Goal: Information Seeking & Learning: Learn about a topic

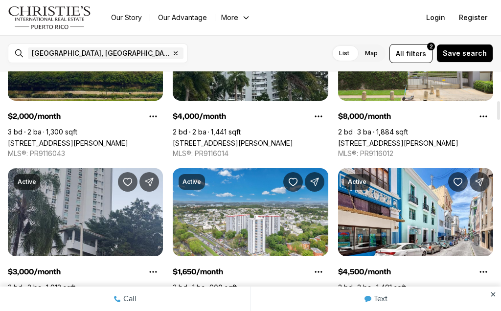
scroll to position [375, 0]
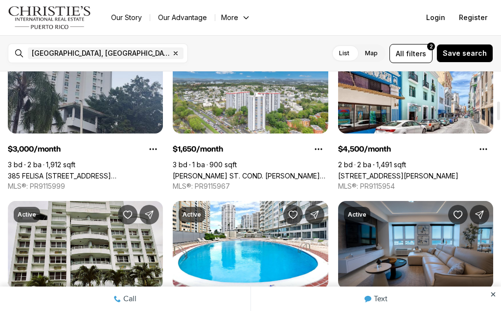
click at [279, 172] on link "[PERSON_NAME] ST. COND. [PERSON_NAME] #APT. 2003, [GEOGRAPHIC_DATA][PERSON_NAME…" at bounding box center [250, 176] width 155 height 8
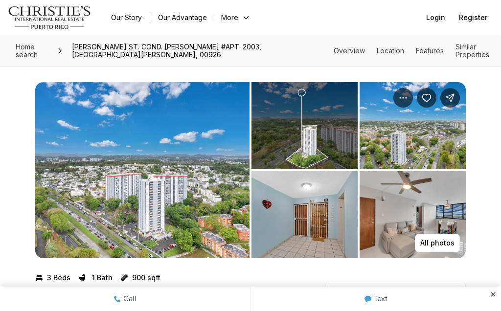
click at [439, 241] on p "All photos" at bounding box center [437, 243] width 34 height 8
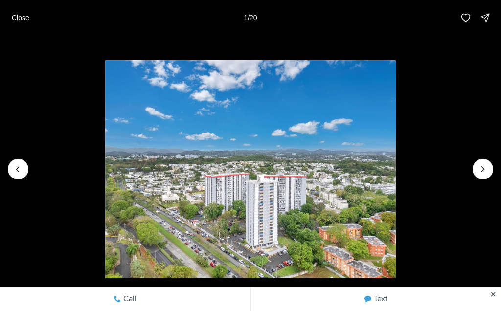
click at [482, 173] on icon "Next slide" at bounding box center [483, 169] width 10 height 10
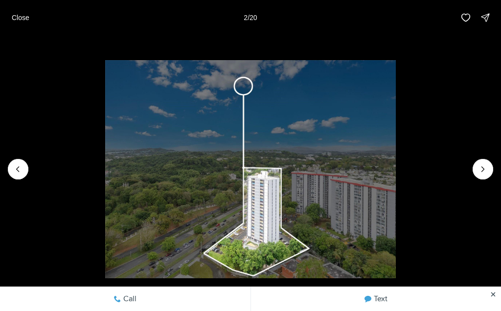
click at [482, 173] on icon "Next slide" at bounding box center [483, 169] width 10 height 10
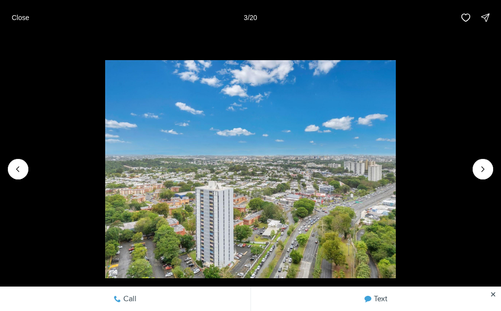
click at [485, 172] on icon "Next slide" at bounding box center [483, 169] width 10 height 10
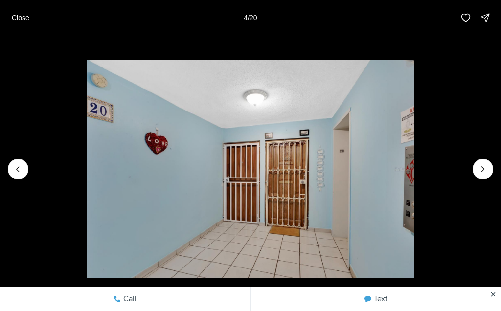
click at [482, 174] on icon "Next slide" at bounding box center [483, 169] width 10 height 10
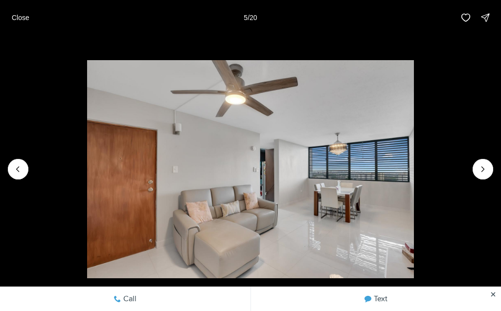
click at [482, 171] on icon "Next slide" at bounding box center [483, 169] width 2 height 5
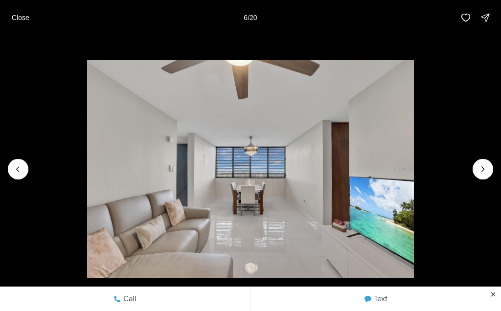
click at [482, 172] on icon "Next slide" at bounding box center [483, 169] width 10 height 10
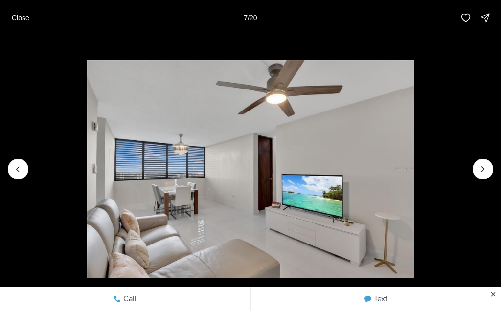
click at [482, 173] on icon "Next slide" at bounding box center [483, 169] width 10 height 10
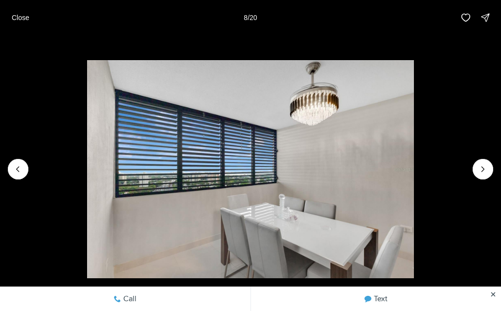
click at [480, 173] on icon "Next slide" at bounding box center [483, 169] width 10 height 10
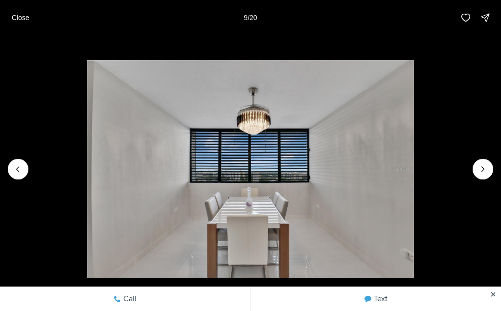
click at [481, 169] on icon "Next slide" at bounding box center [483, 169] width 10 height 10
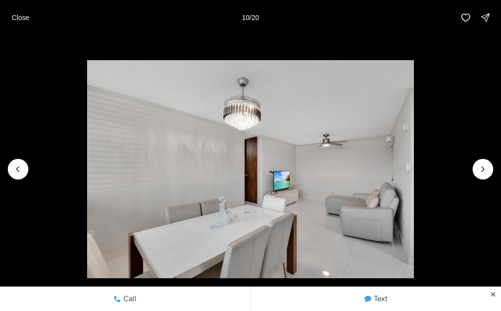
click at [481, 173] on icon "Next slide" at bounding box center [483, 169] width 10 height 10
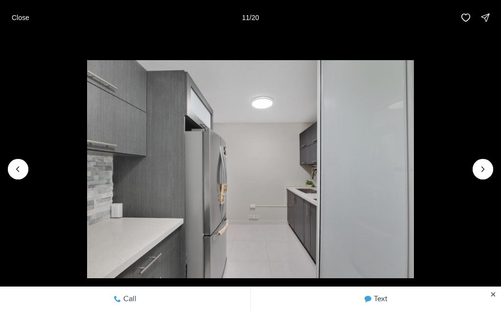
click at [482, 171] on icon "Next slide" at bounding box center [483, 169] width 2 height 5
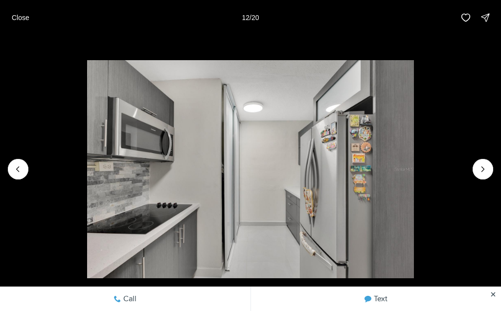
click at [485, 171] on icon "Next slide" at bounding box center [483, 169] width 10 height 10
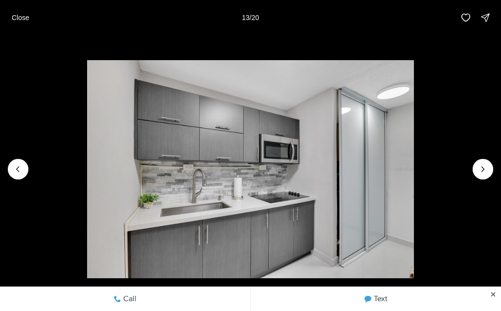
click at [487, 171] on icon "Next slide" at bounding box center [483, 169] width 10 height 10
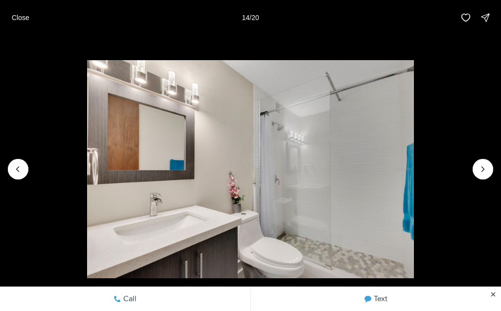
click at [482, 168] on icon "Next slide" at bounding box center [483, 169] width 10 height 10
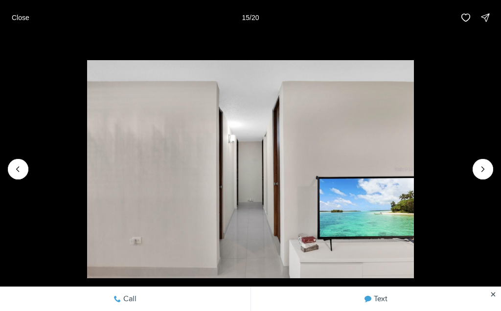
click at [486, 167] on icon "Next slide" at bounding box center [483, 169] width 10 height 10
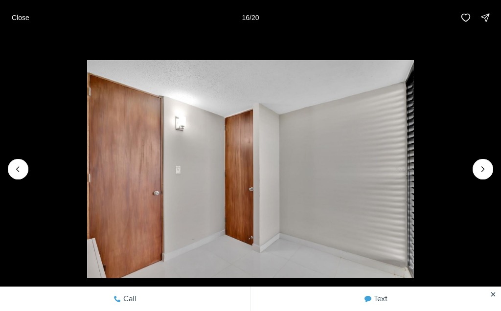
click at [483, 171] on icon "Next slide" at bounding box center [483, 169] width 10 height 10
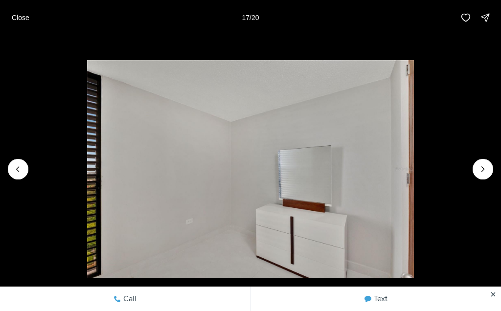
click at [480, 172] on icon "Next slide" at bounding box center [483, 169] width 10 height 10
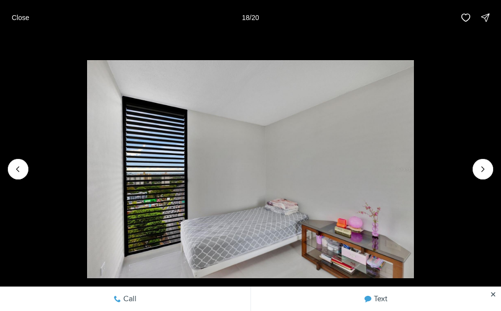
click at [484, 173] on icon "Next slide" at bounding box center [483, 169] width 10 height 10
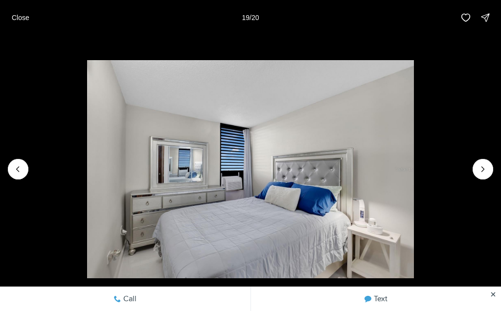
click at [484, 170] on icon "Next slide" at bounding box center [483, 169] width 10 height 10
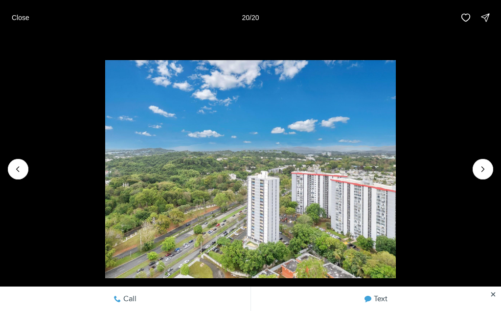
click at [22, 20] on p "Close" at bounding box center [21, 18] width 18 height 8
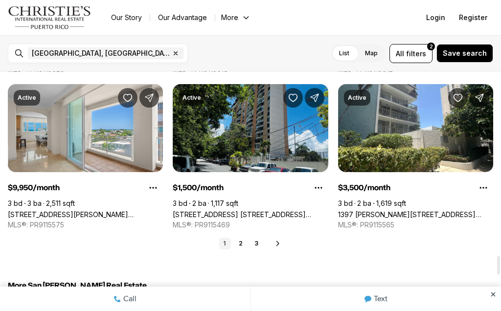
scroll to position [2362, 0]
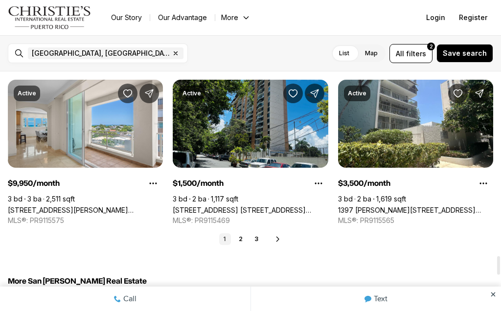
click at [257, 206] on link "500 MODESTO ST COND. BELLO HORIZONTE #3-01, SAN JUAN PR, 00924" at bounding box center [250, 210] width 155 height 8
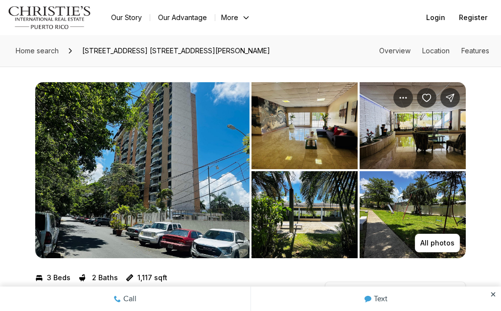
click at [441, 243] on p "All photos" at bounding box center [437, 243] width 34 height 8
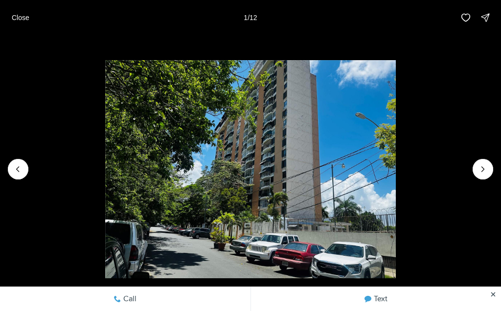
click at [485, 174] on icon "Next slide" at bounding box center [483, 169] width 10 height 10
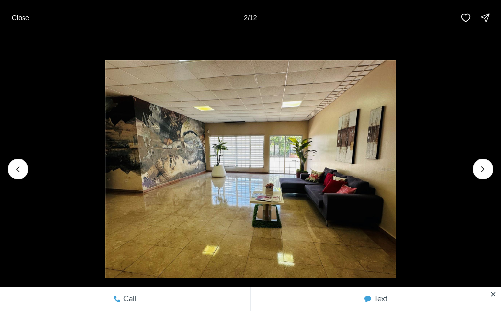
click at [486, 170] on icon "Next slide" at bounding box center [483, 169] width 10 height 10
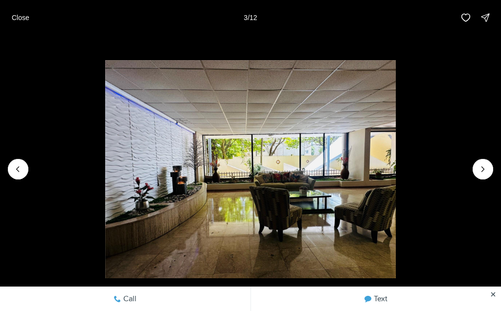
click at [482, 173] on icon "Next slide" at bounding box center [483, 169] width 10 height 10
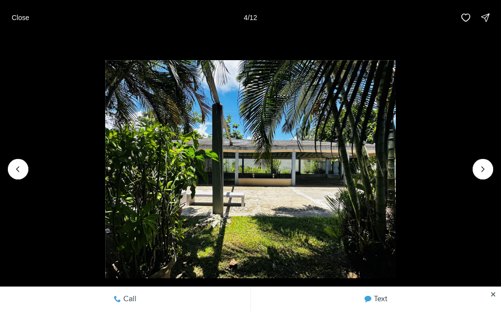
click at [483, 173] on icon "Next slide" at bounding box center [483, 169] width 10 height 10
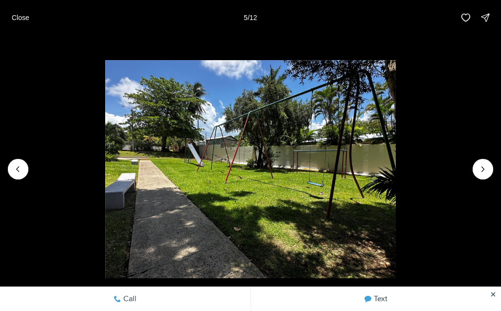
click at [483, 172] on icon "Next slide" at bounding box center [483, 169] width 10 height 10
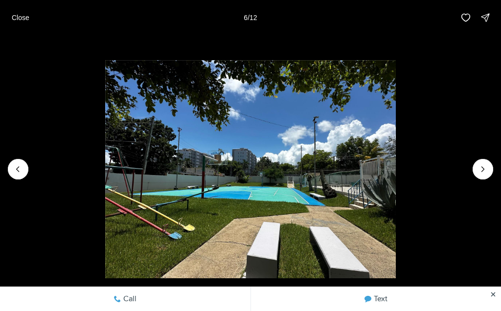
click at [485, 172] on icon "Next slide" at bounding box center [483, 169] width 10 height 10
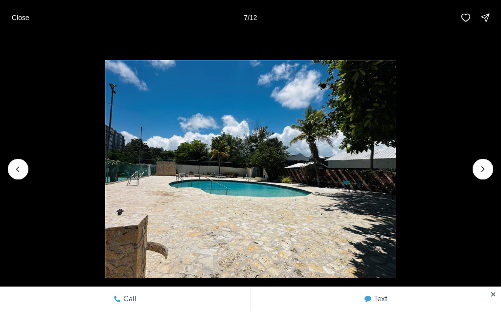
click at [487, 172] on icon "Next slide" at bounding box center [483, 169] width 10 height 10
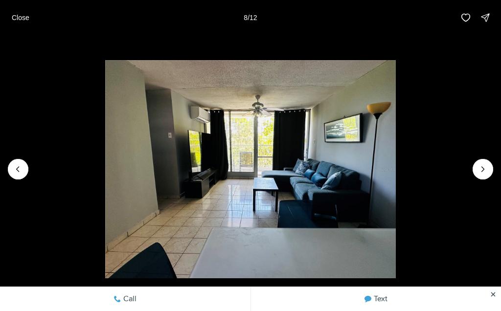
click at [486, 172] on icon "Next slide" at bounding box center [483, 169] width 10 height 10
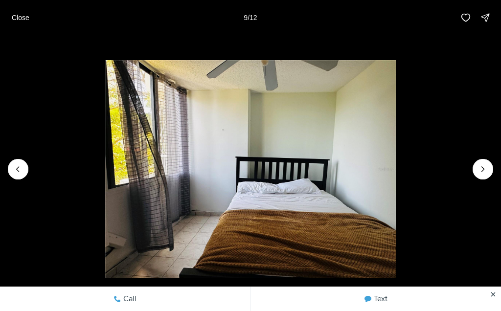
click at [485, 169] on icon "Next slide" at bounding box center [483, 169] width 10 height 10
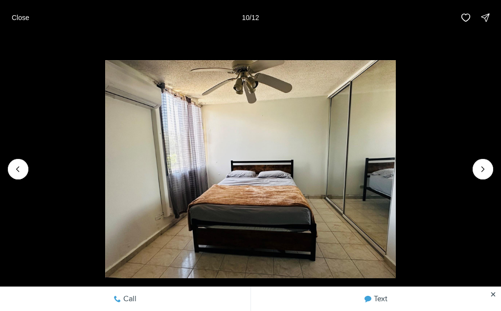
click at [483, 173] on icon "Next slide" at bounding box center [483, 169] width 10 height 10
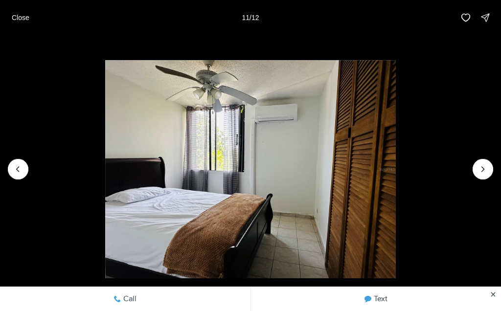
click at [483, 170] on icon "Next slide" at bounding box center [483, 169] width 2 height 5
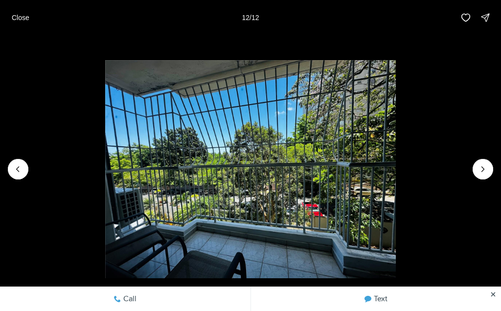
click at [481, 174] on div at bounding box center [482, 169] width 21 height 21
click at [482, 174] on div at bounding box center [482, 169] width 21 height 21
click at [485, 170] on div at bounding box center [482, 169] width 21 height 21
click at [483, 172] on div at bounding box center [482, 169] width 21 height 21
click at [23, 20] on p "Close" at bounding box center [21, 18] width 18 height 8
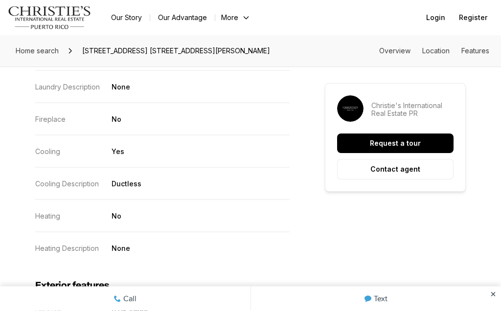
scroll to position [1188, 0]
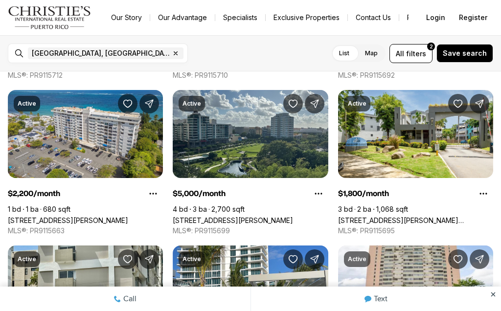
scroll to position [1583, 0]
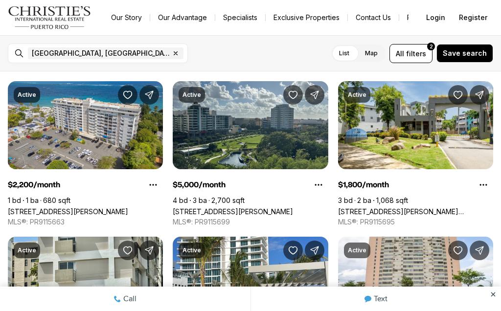
click at [460, 207] on link "[STREET_ADDRESS][PERSON_NAME][PERSON_NAME]" at bounding box center [415, 211] width 155 height 8
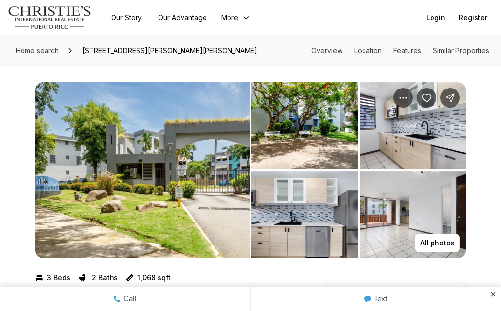
click at [437, 242] on p "All photos" at bounding box center [437, 243] width 34 height 8
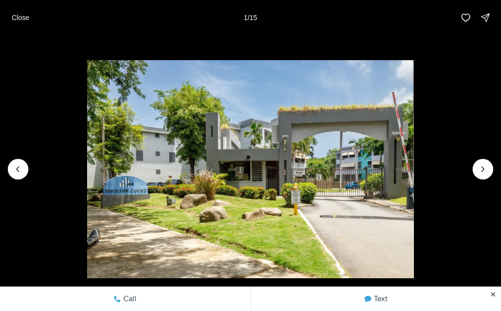
click at [479, 172] on icon "Next slide" at bounding box center [483, 169] width 10 height 10
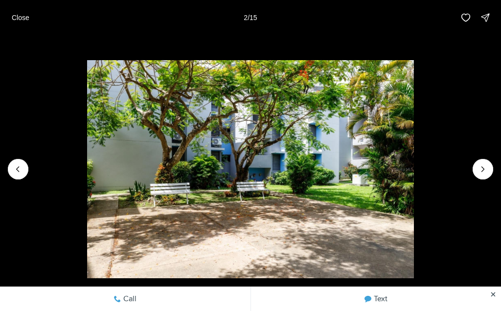
click at [478, 171] on icon "Next slide" at bounding box center [483, 169] width 10 height 10
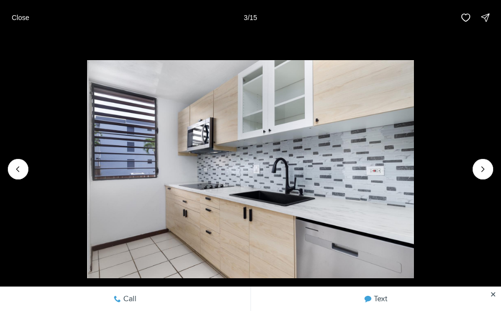
click at [485, 168] on icon "Next slide" at bounding box center [483, 169] width 10 height 10
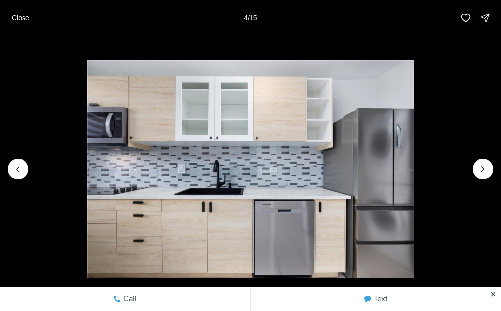
click at [483, 171] on icon "Next slide" at bounding box center [483, 169] width 10 height 10
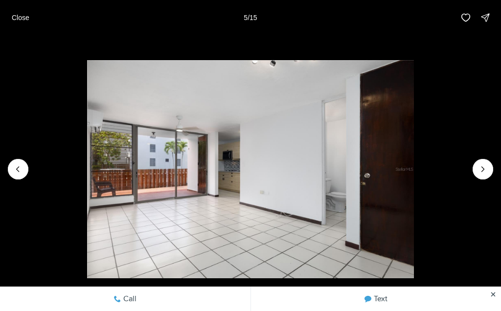
click at [483, 169] on icon "Next slide" at bounding box center [483, 169] width 10 height 10
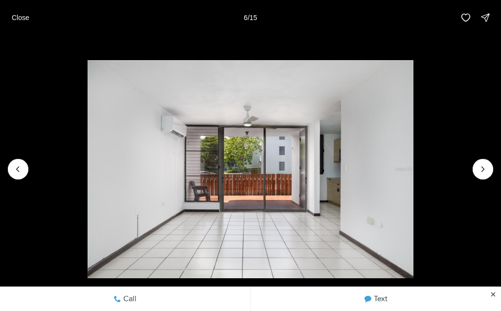
click at [483, 167] on icon "Next slide" at bounding box center [483, 169] width 10 height 10
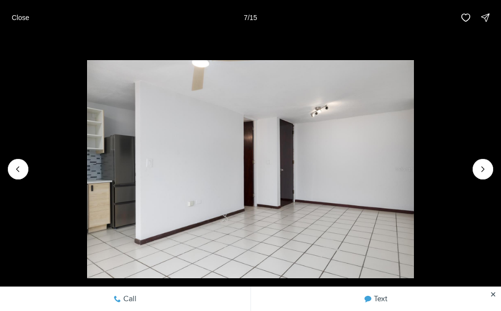
click at [479, 171] on icon "Next slide" at bounding box center [483, 169] width 10 height 10
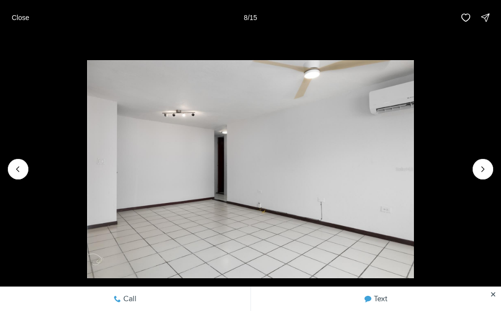
click at [483, 172] on icon "Next slide" at bounding box center [483, 169] width 10 height 10
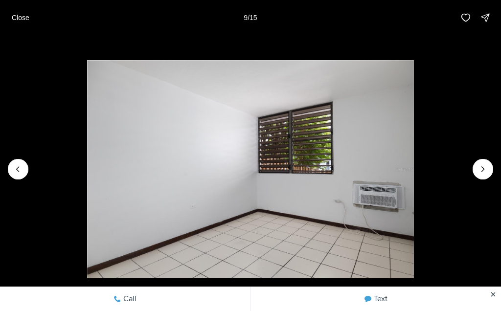
click at [485, 173] on icon "Next slide" at bounding box center [483, 169] width 10 height 10
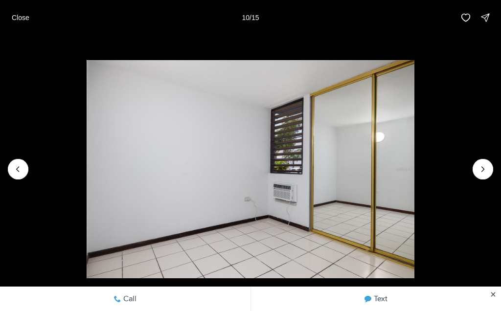
click at [485, 171] on icon "Next slide" at bounding box center [483, 169] width 10 height 10
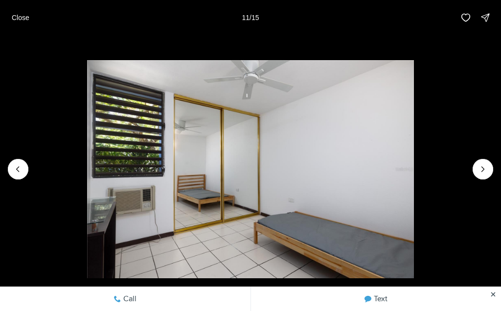
click at [484, 172] on icon "Next slide" at bounding box center [483, 169] width 10 height 10
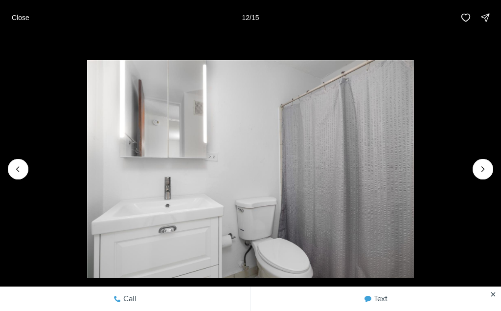
click at [485, 171] on icon "Next slide" at bounding box center [483, 169] width 10 height 10
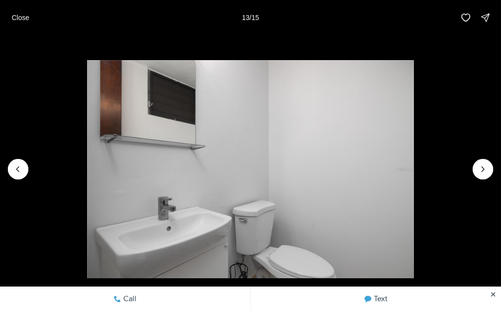
click at [485, 170] on icon "Next slide" at bounding box center [483, 169] width 10 height 10
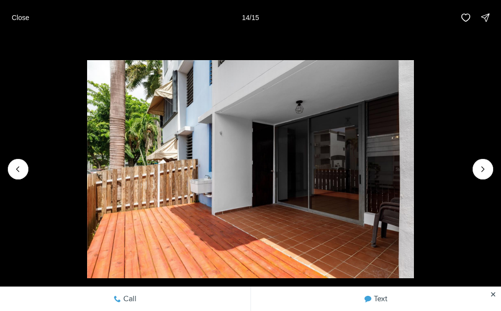
click at [485, 171] on icon "Next slide" at bounding box center [483, 169] width 10 height 10
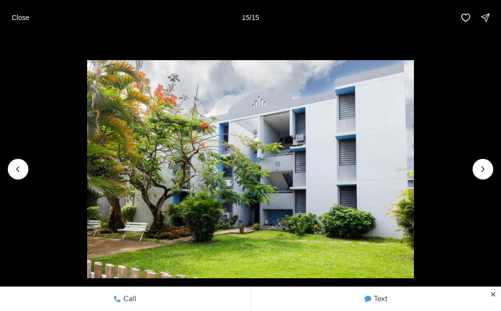
click at [485, 173] on div at bounding box center [482, 169] width 21 height 21
click at [486, 169] on div at bounding box center [482, 169] width 21 height 21
click at [19, 26] on button "Close" at bounding box center [20, 18] width 29 height 20
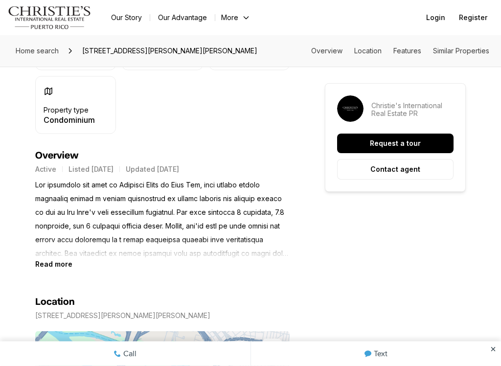
scroll to position [338, 0]
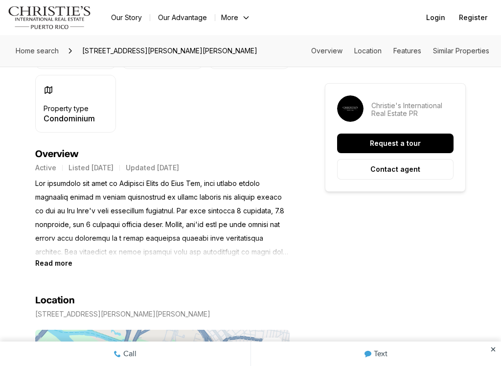
click at [50, 266] on b "Read more" at bounding box center [53, 263] width 37 height 8
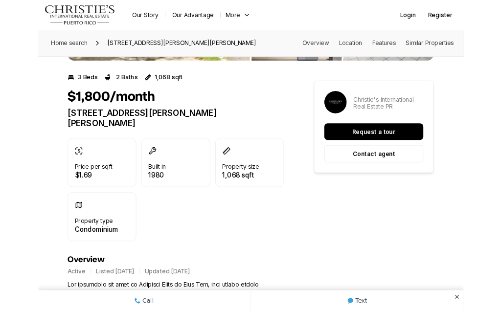
scroll to position [84, 0]
